Goal: Entertainment & Leisure: Consume media (video, audio)

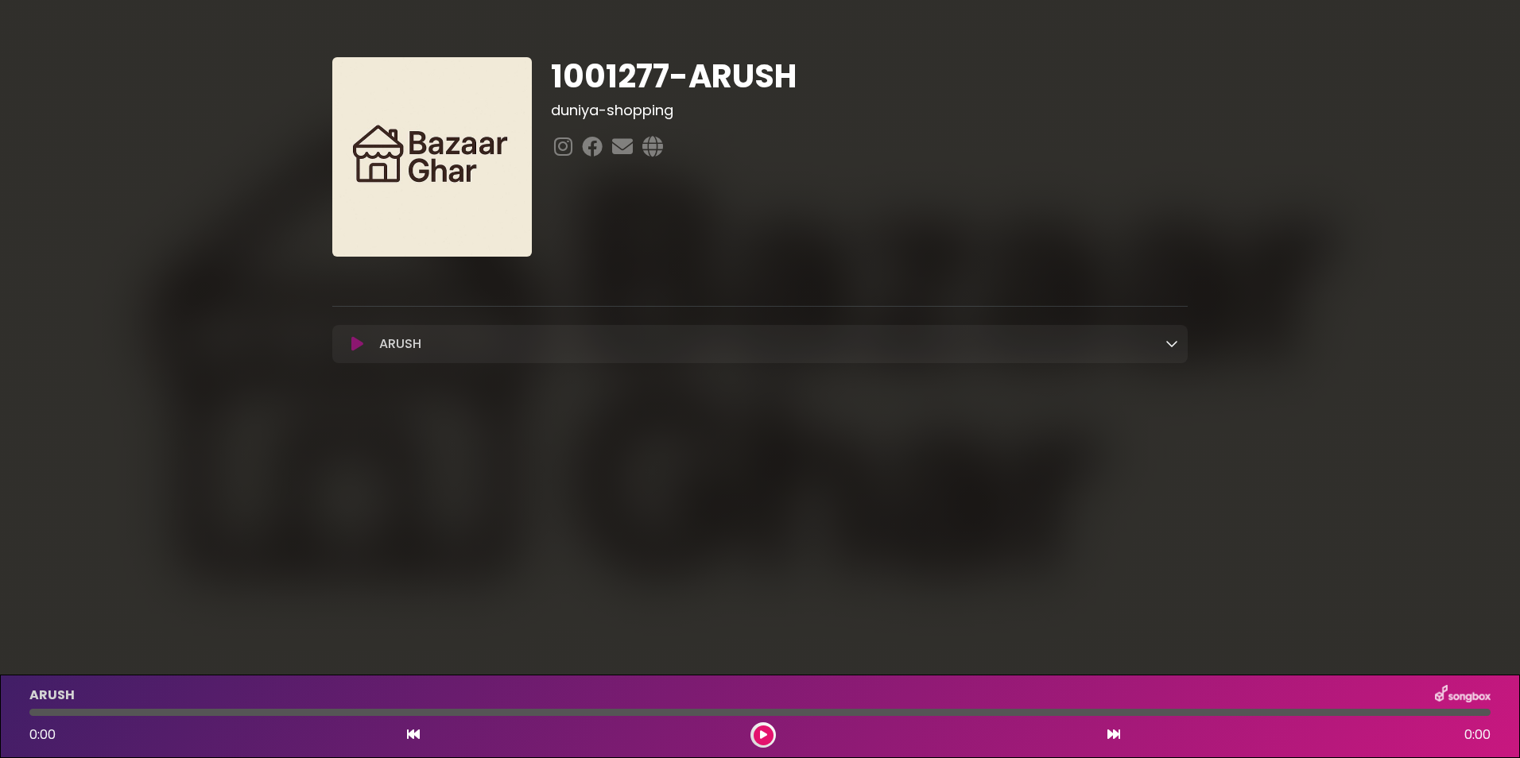
click at [762, 735] on icon at bounding box center [763, 736] width 7 height 10
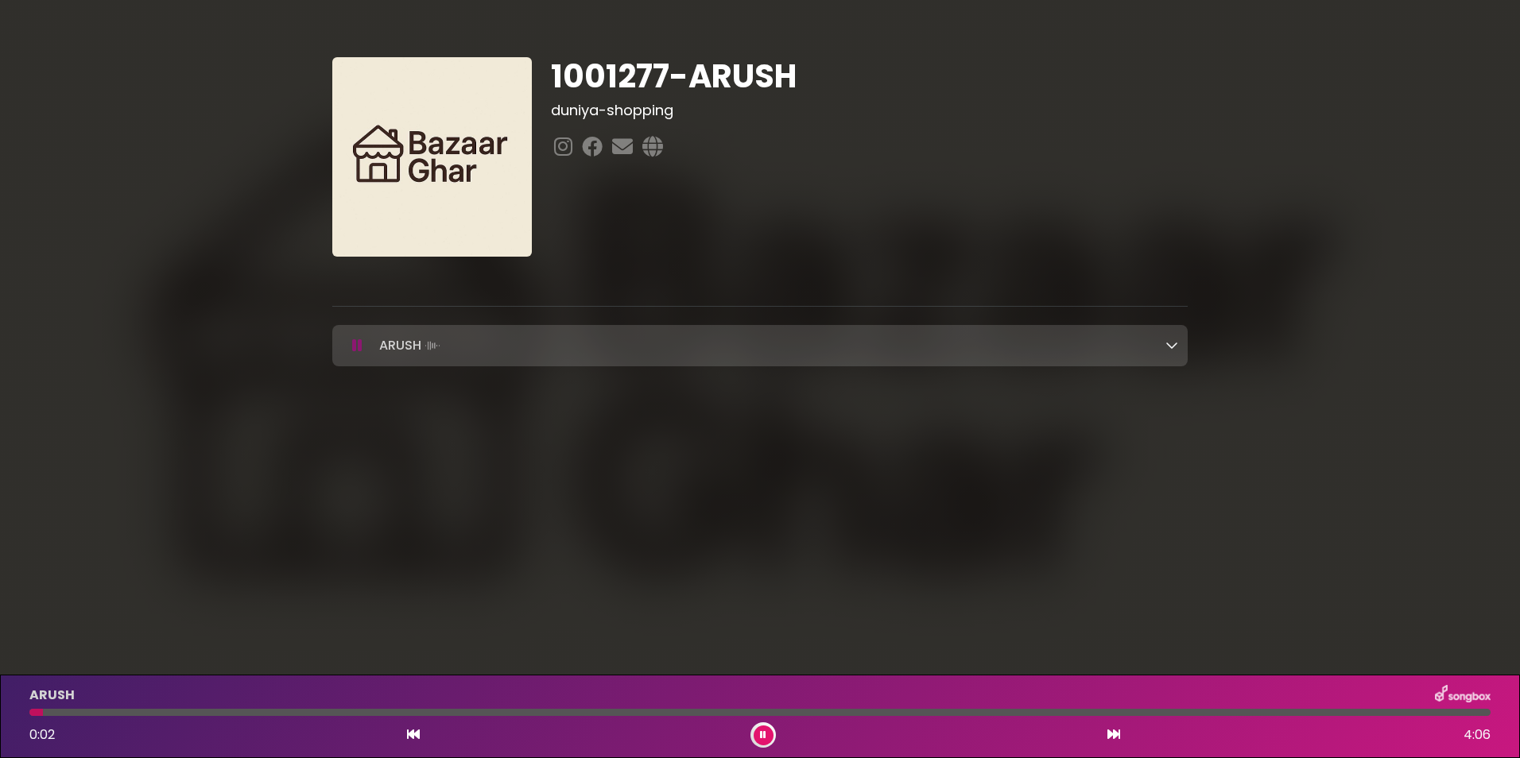
click at [762, 735] on icon at bounding box center [763, 736] width 6 height 10
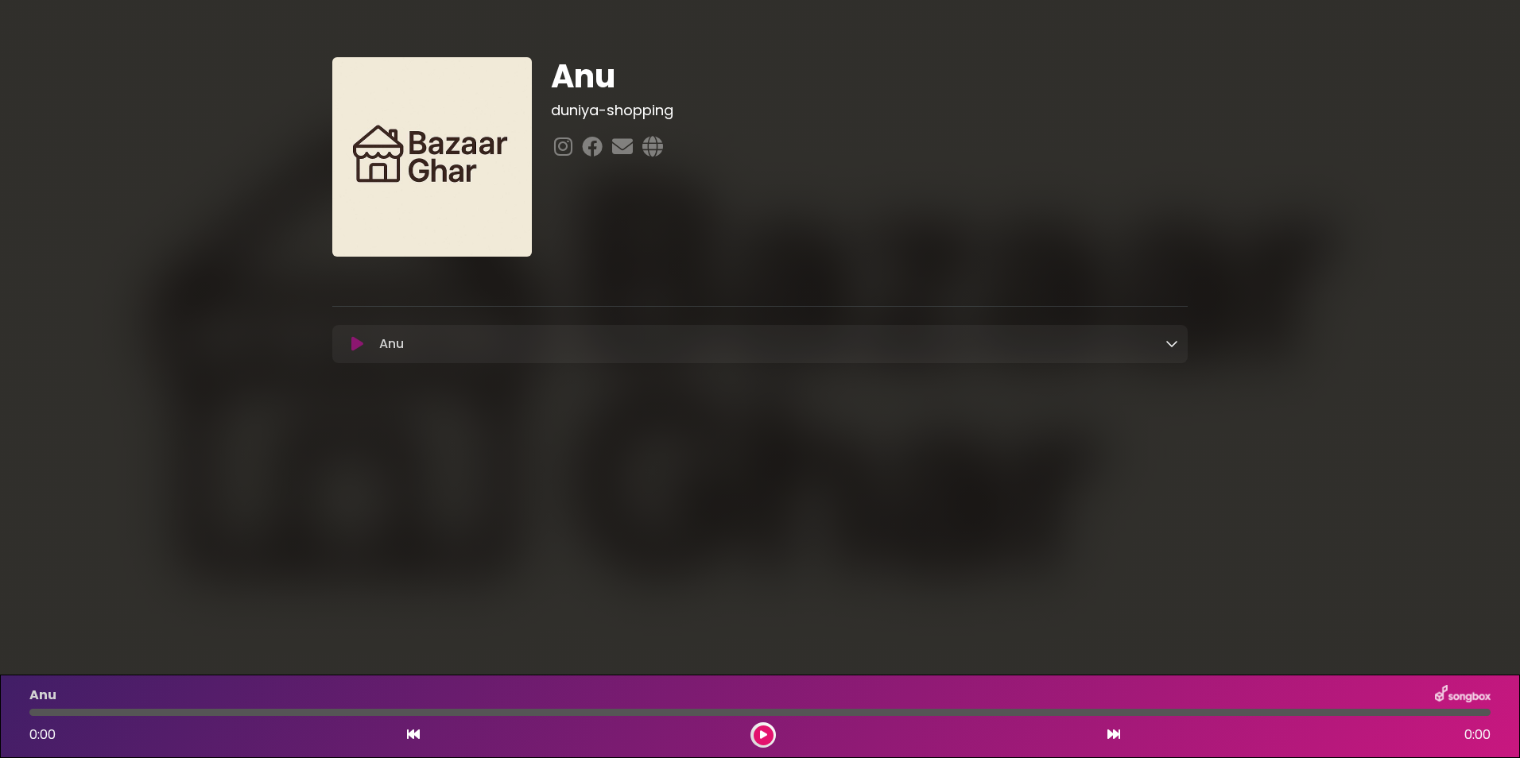
click at [358, 347] on icon at bounding box center [357, 344] width 12 height 16
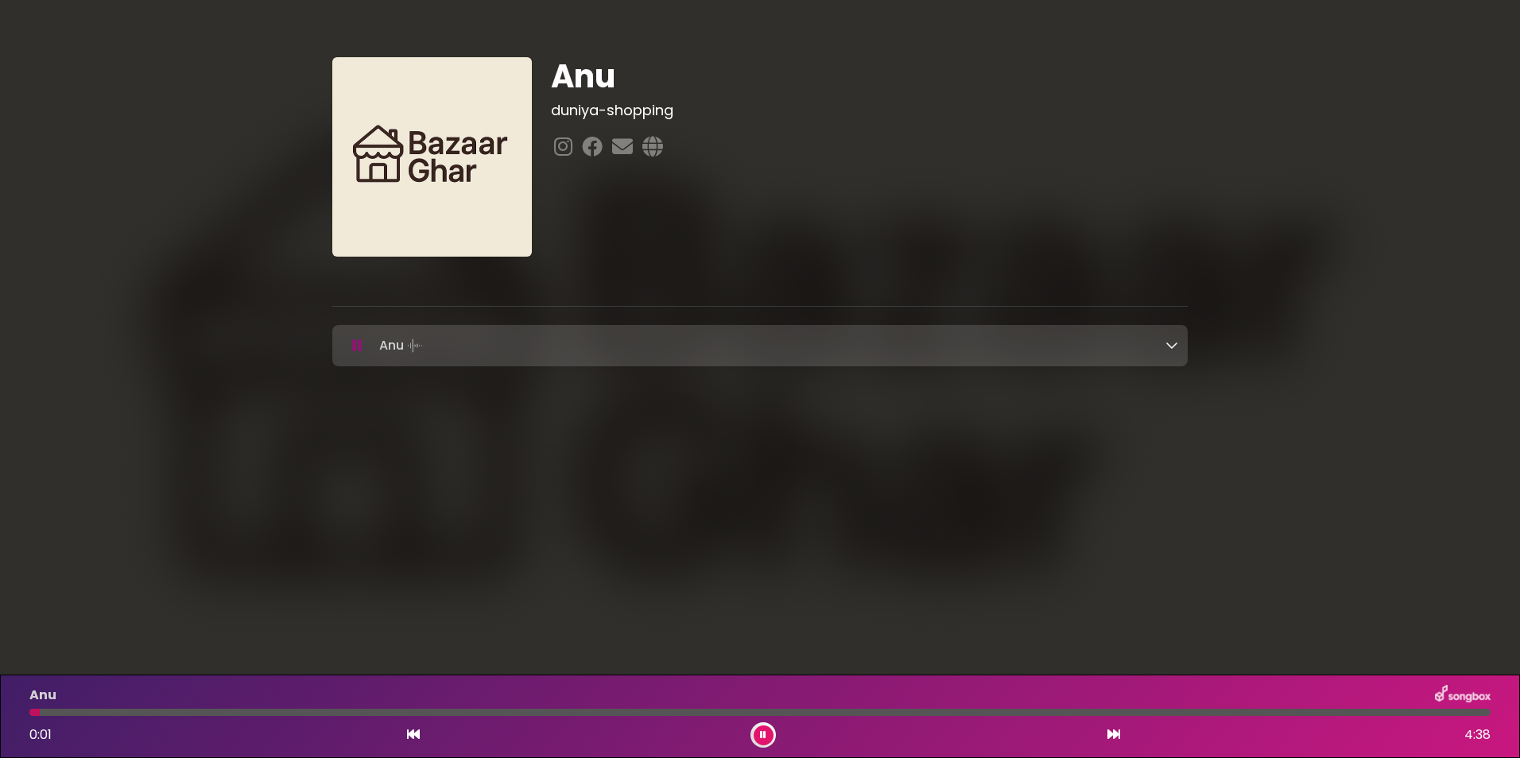
click at [1171, 342] on icon at bounding box center [1171, 345] width 13 height 13
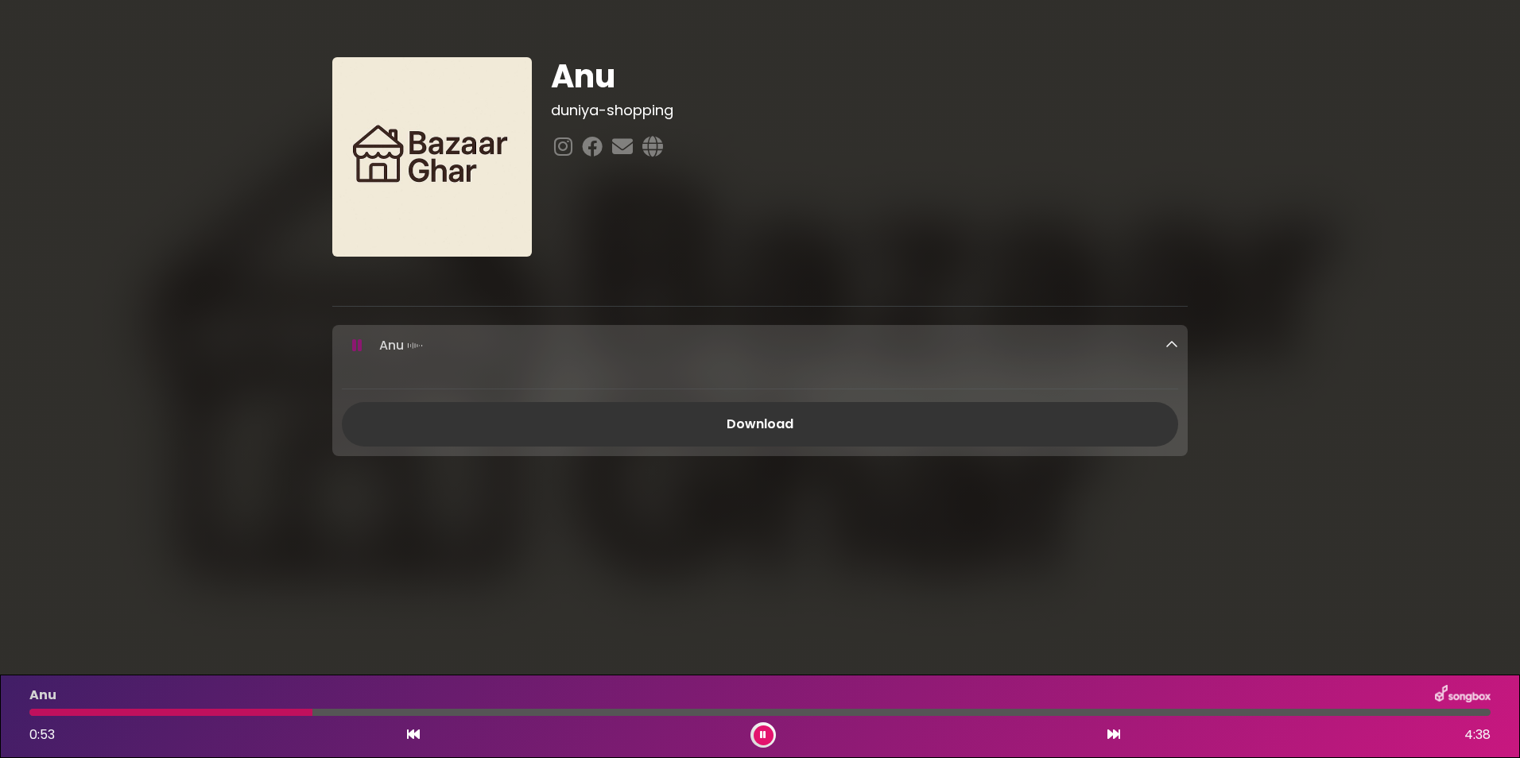
click at [774, 734] on div at bounding box center [762, 735] width 25 height 25
click at [763, 736] on icon at bounding box center [763, 736] width 6 height 10
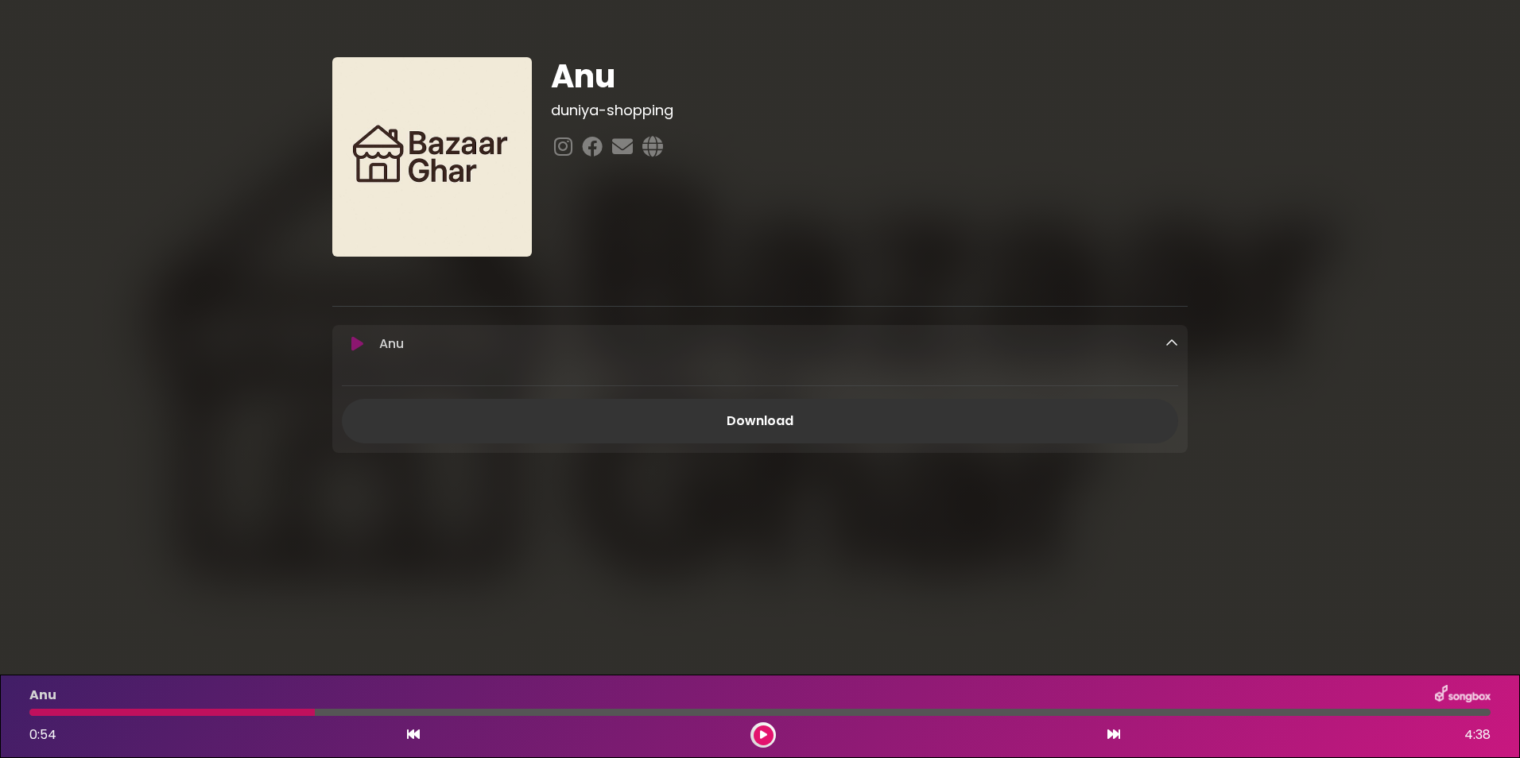
click at [758, 738] on button at bounding box center [764, 736] width 20 height 20
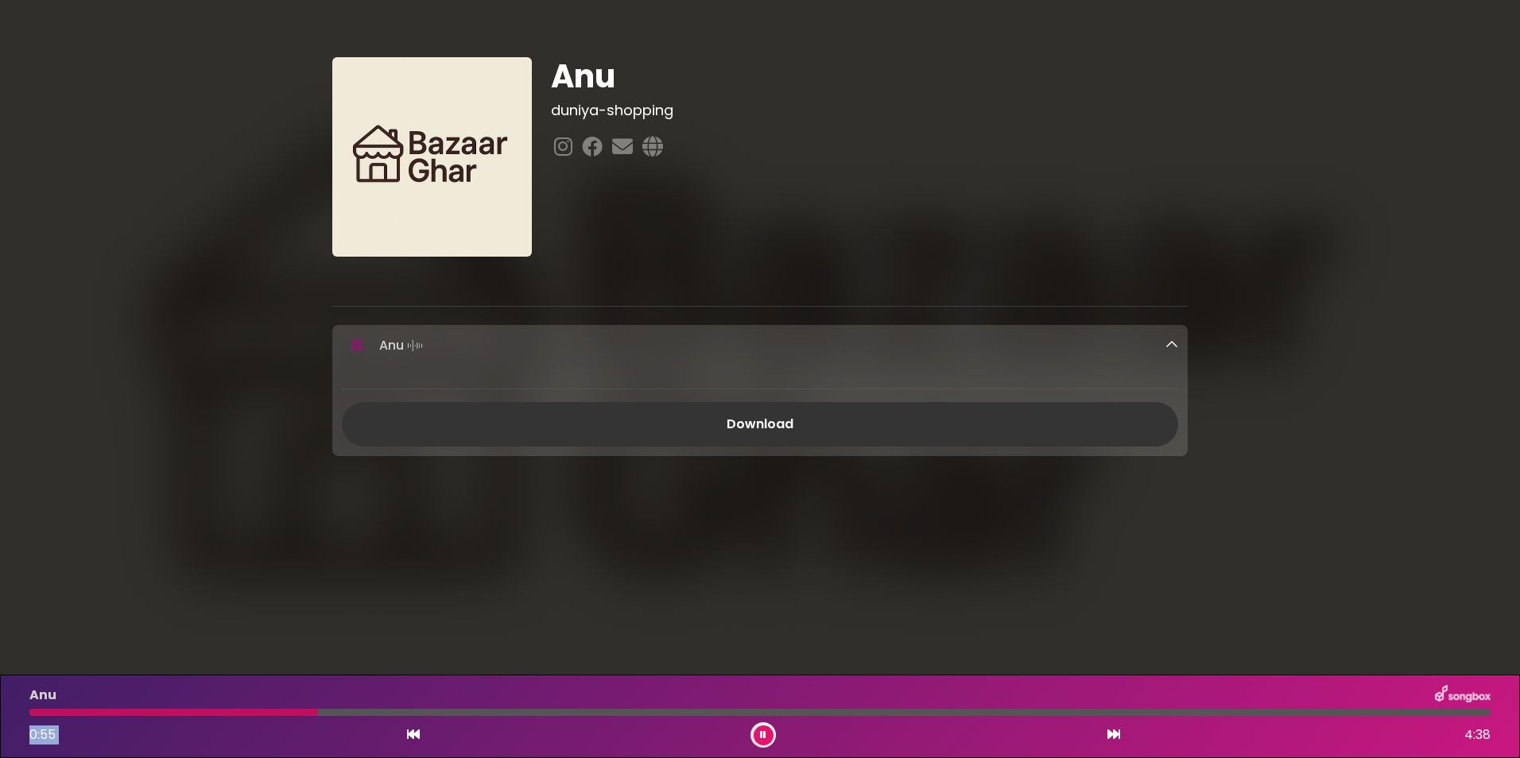
drag, startPoint x: 789, startPoint y: 715, endPoint x: 1269, endPoint y: 723, distance: 480.2
click at [1269, 723] on div "Anu 0:55 4:38" at bounding box center [760, 716] width 1480 height 63
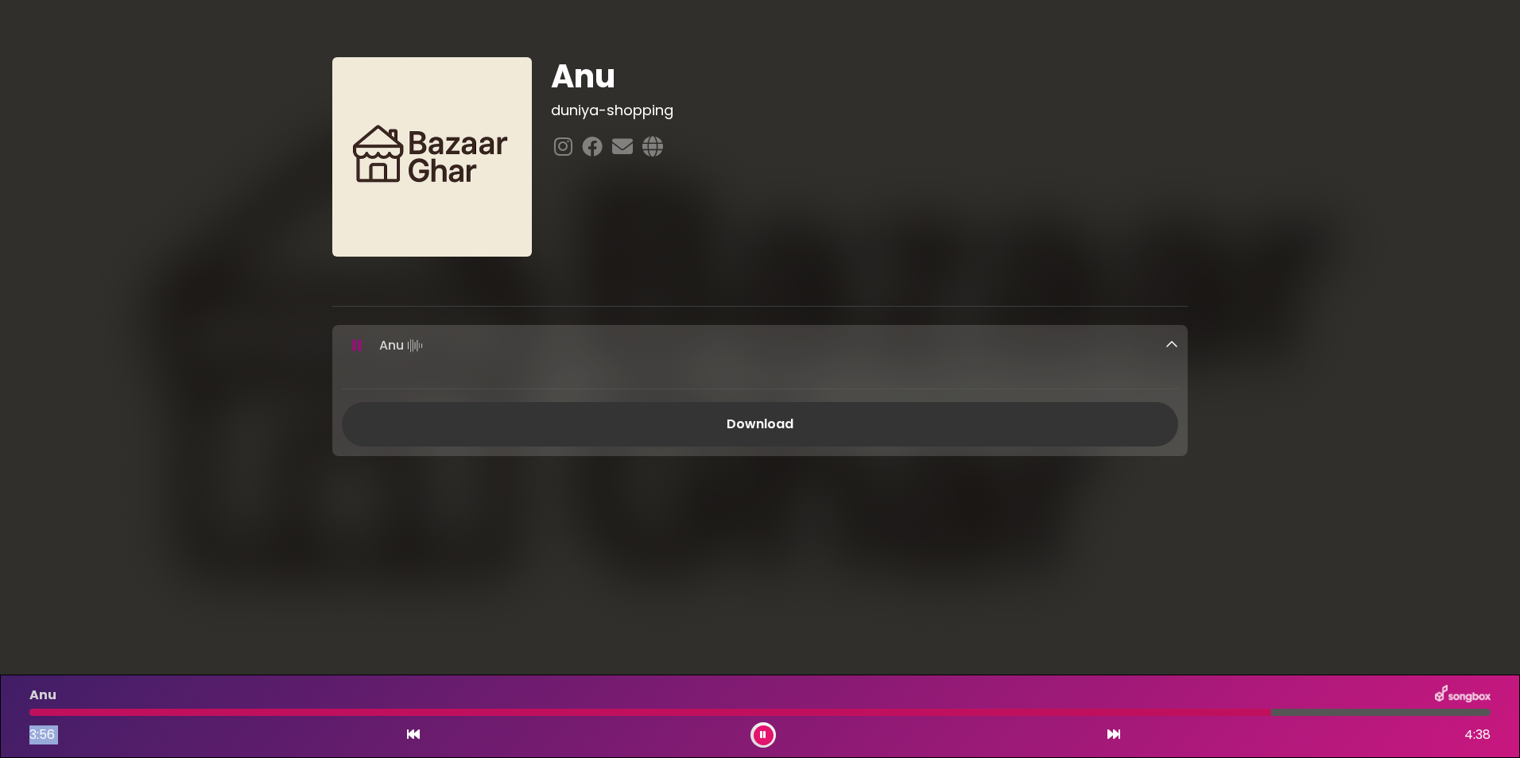
drag, startPoint x: 1269, startPoint y: 723, endPoint x: 1357, endPoint y: 713, distance: 88.7
click at [1357, 713] on div at bounding box center [759, 712] width 1461 height 7
click at [1413, 711] on div at bounding box center [759, 712] width 1461 height 7
click at [1449, 711] on div at bounding box center [759, 712] width 1461 height 7
click at [769, 732] on button at bounding box center [764, 736] width 20 height 20
